Goal: Task Accomplishment & Management: Manage account settings

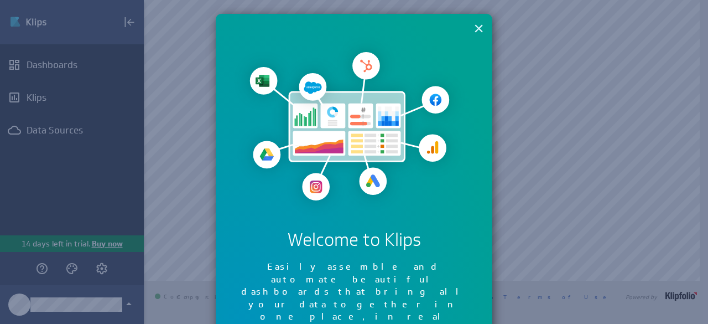
click at [474, 24] on button "×" at bounding box center [479, 28] width 11 height 22
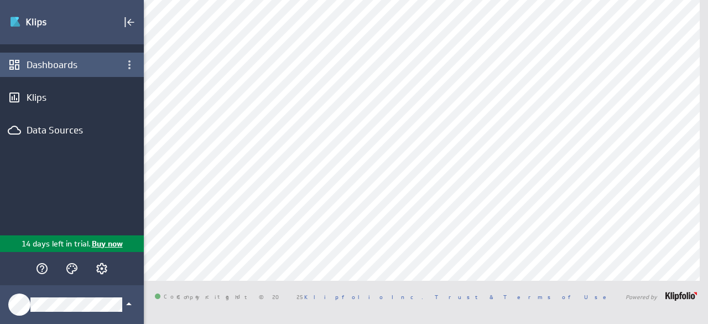
click at [69, 59] on div "Dashboards" at bounding box center [72, 65] width 91 height 12
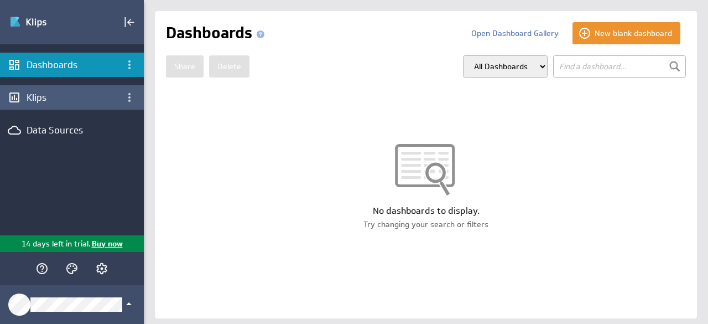
click at [30, 94] on div "Klips" at bounding box center [72, 97] width 91 height 12
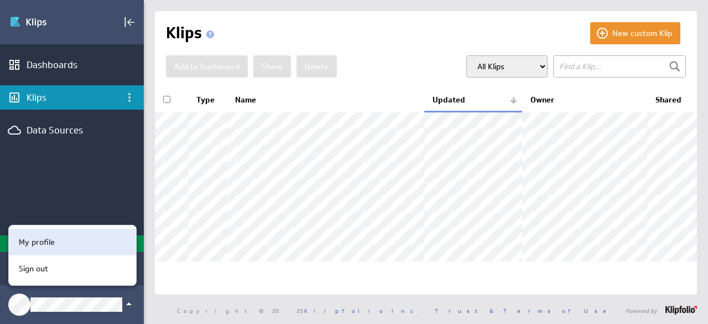
click at [77, 251] on div "My profile" at bounding box center [72, 242] width 127 height 27
